Goal: Task Accomplishment & Management: Complete application form

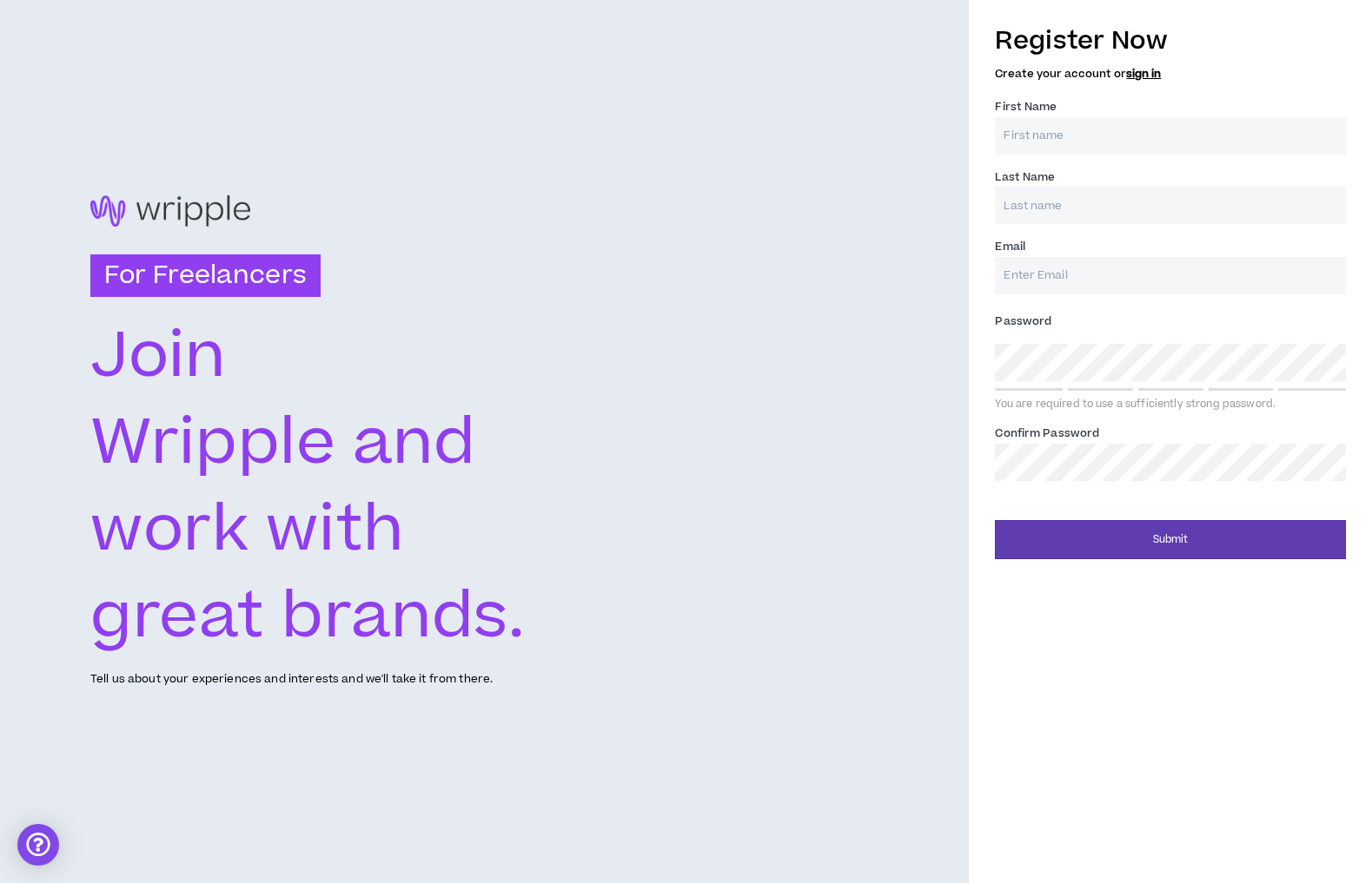
click at [1066, 150] on input "First Name *" at bounding box center [1170, 136] width 351 height 37
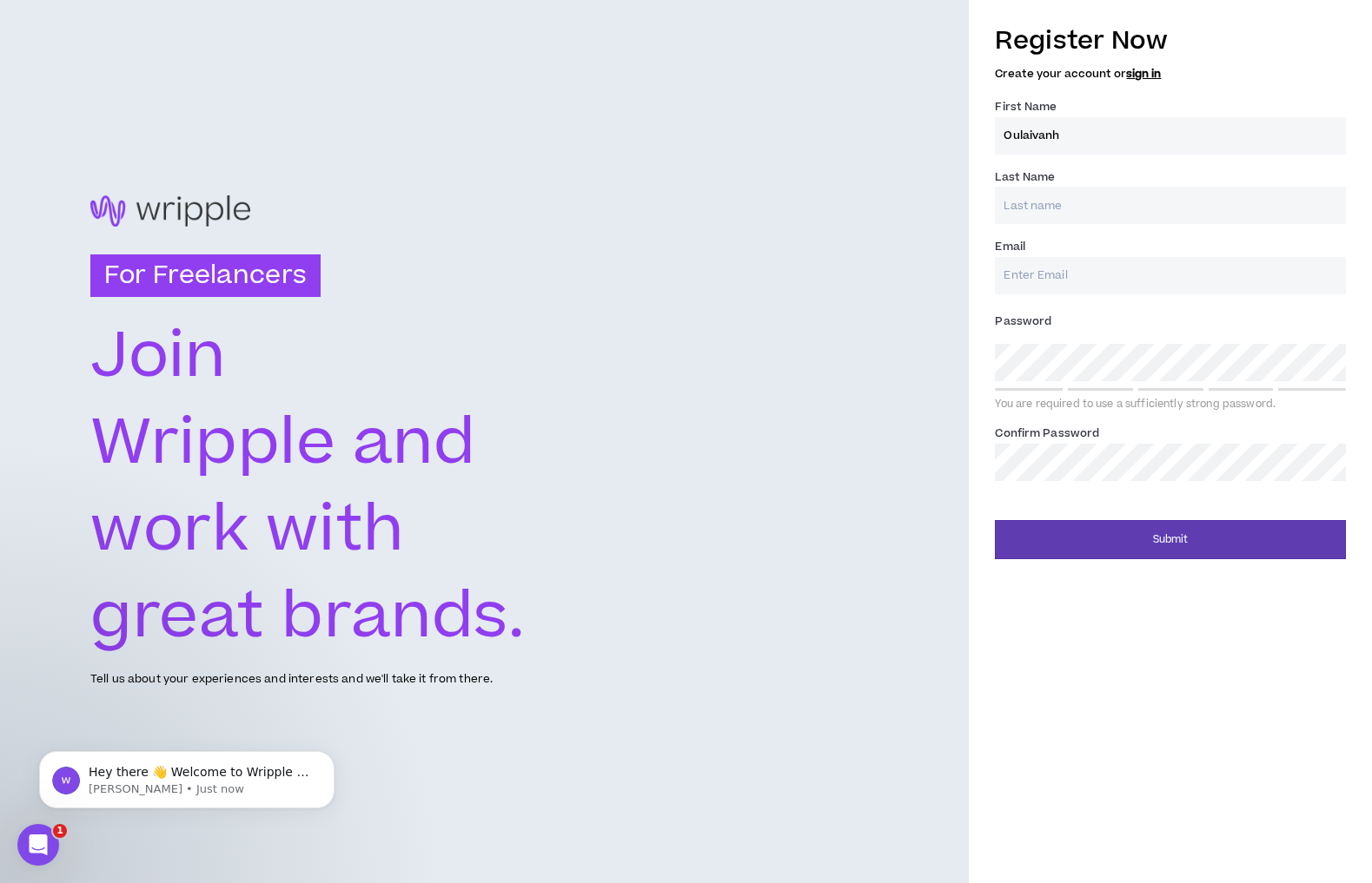
type input "Oulaivanh"
type input "Bouapha"
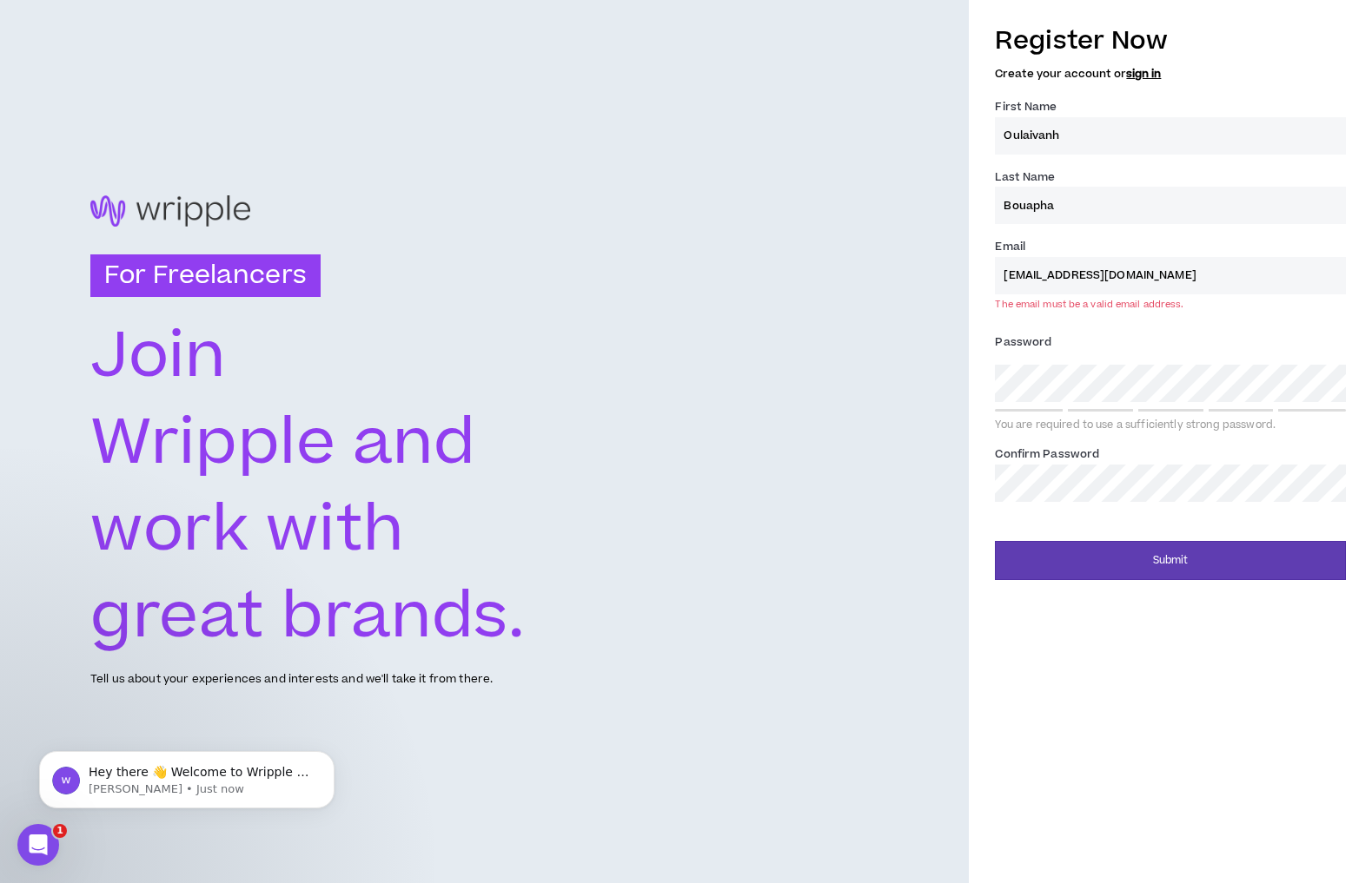
type input "[EMAIL_ADDRESS][DOMAIN_NAME]"
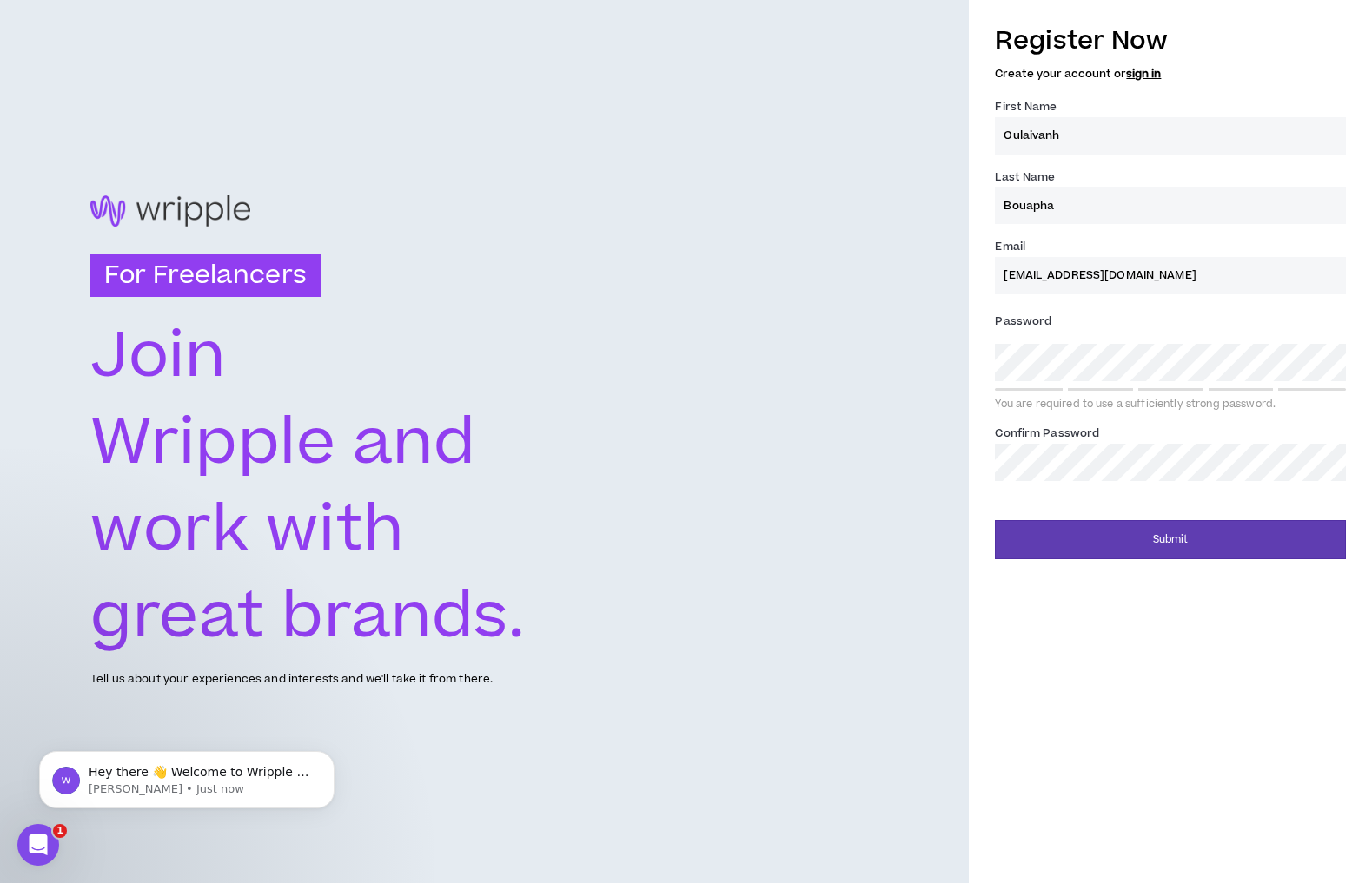
click at [1337, 369] on span at bounding box center [1336, 365] width 14 height 14
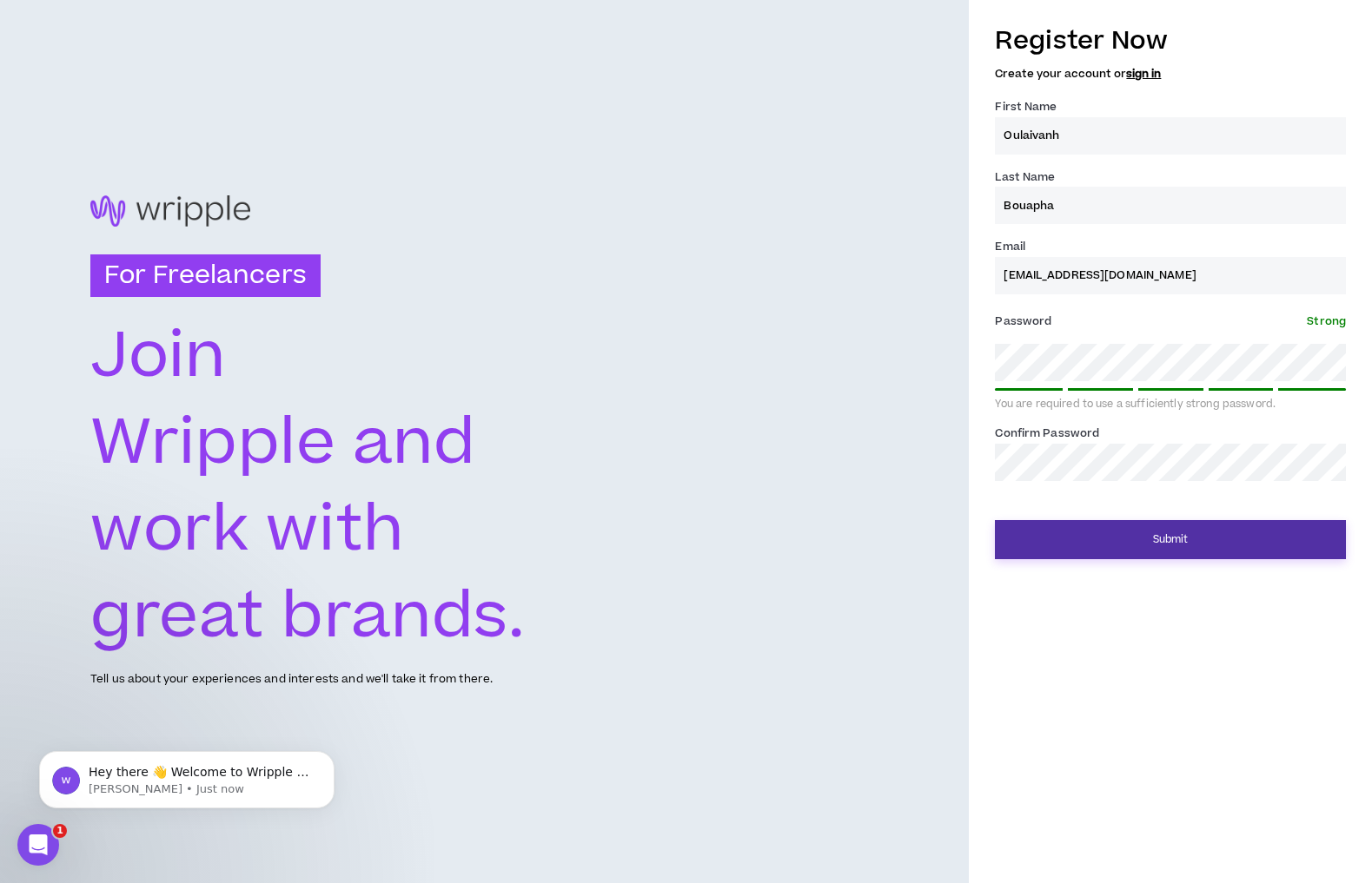
click at [1094, 557] on button "Submit" at bounding box center [1170, 540] width 351 height 39
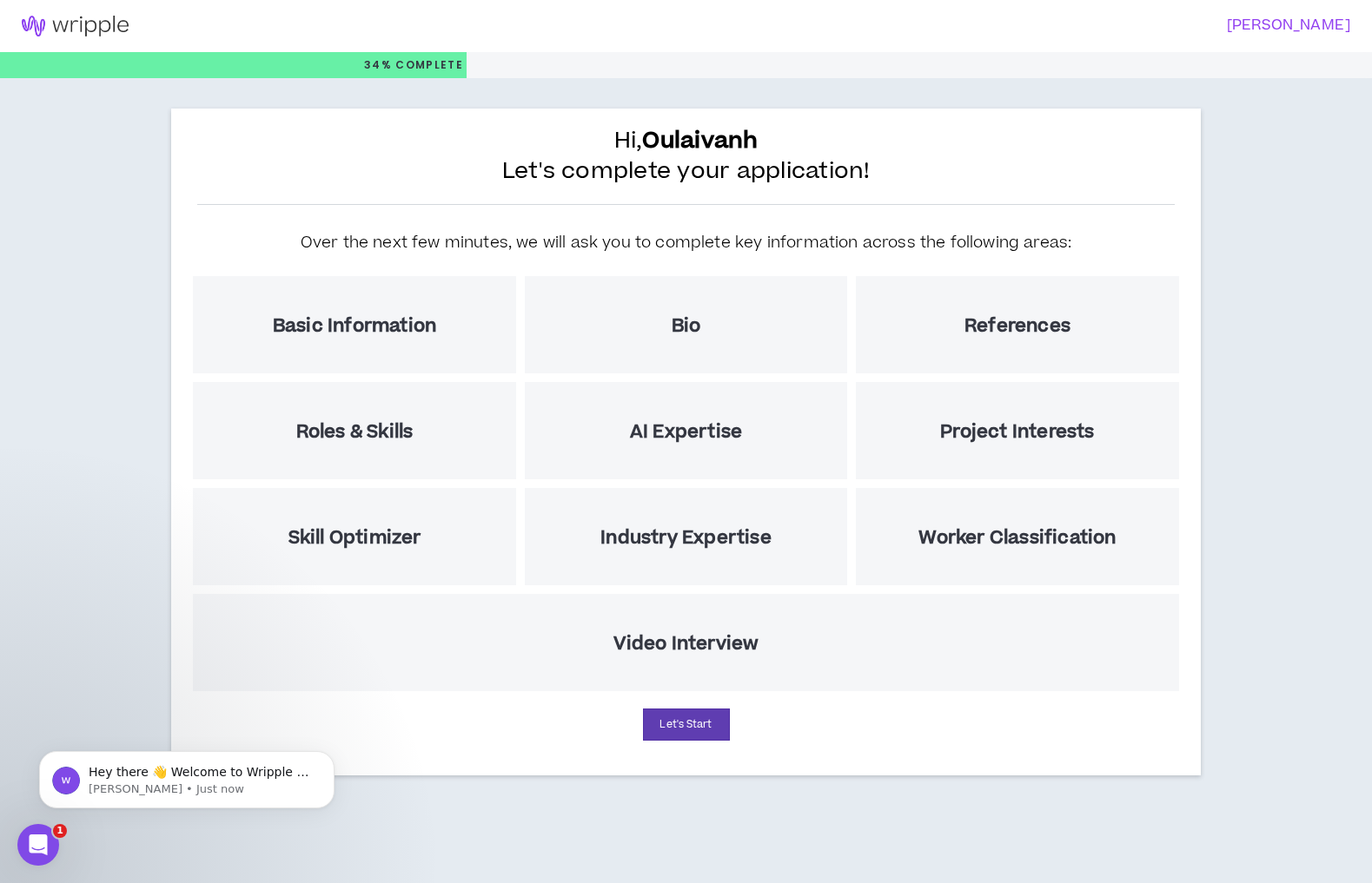
scroll to position [28, 0]
click at [84, 244] on div "Hi, Oulaivanh Let's complete your application! Over the next few minutes, we wi…" at bounding box center [686, 446] width 1372 height 736
